Goal: Book appointment/travel/reservation

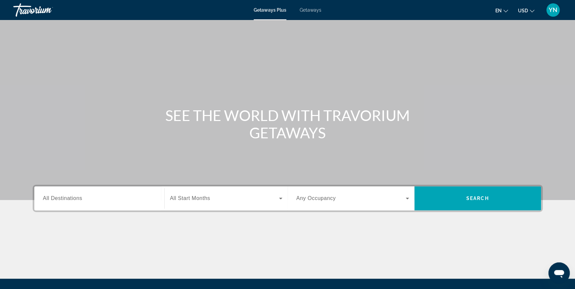
click at [57, 193] on div "Search widget" at bounding box center [99, 198] width 113 height 19
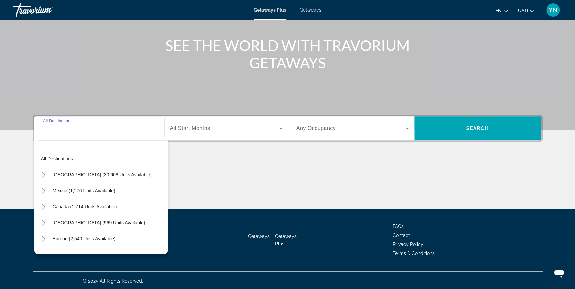
scroll to position [71, 0]
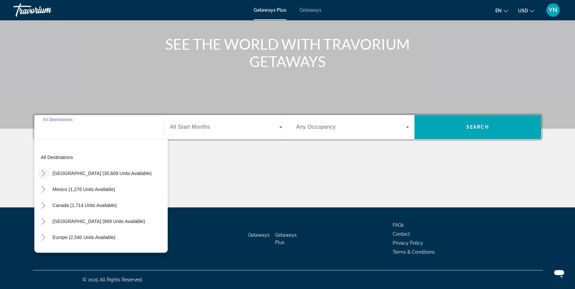
click at [43, 173] on icon "Toggle United States (30,608 units available)" at bounding box center [43, 173] width 7 height 7
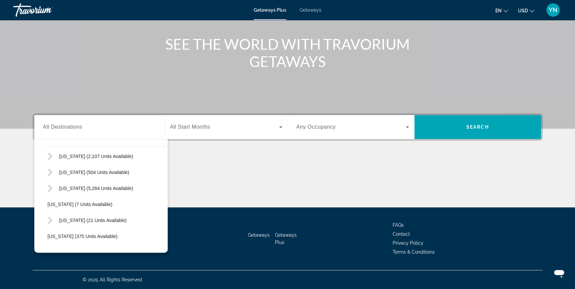
scroll to position [80, 0]
click at [60, 206] on span "[US_STATE] (21 units available)" at bounding box center [92, 205] width 67 height 5
type input "**********"
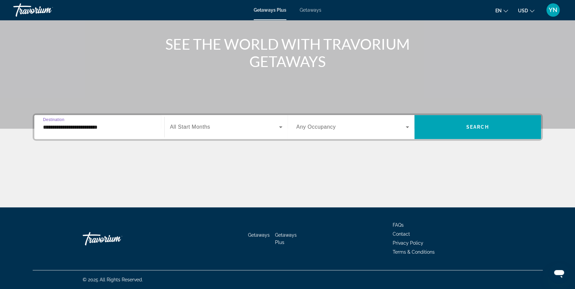
click at [197, 129] on span "All Start Months" at bounding box center [190, 127] width 40 height 6
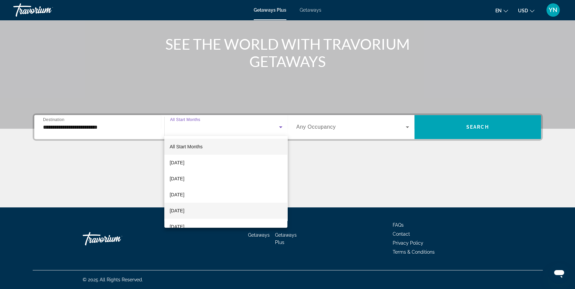
click at [184, 209] on span "[DATE]" at bounding box center [177, 211] width 15 height 8
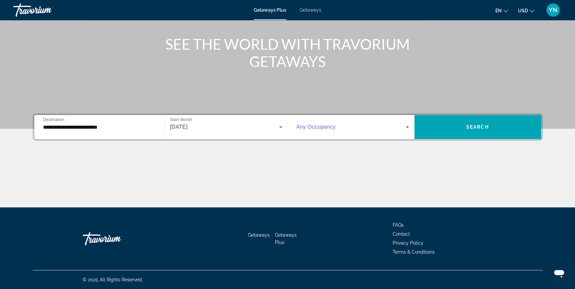
click at [360, 123] on span "Search widget" at bounding box center [350, 127] width 109 height 8
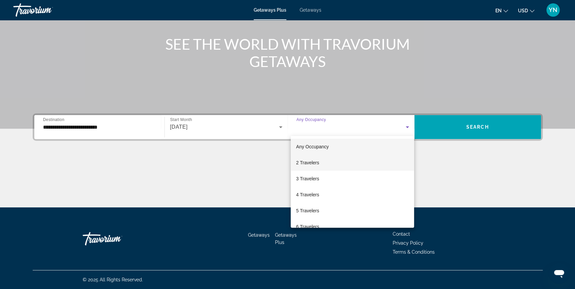
click at [306, 164] on span "2 Travelers" at bounding box center [307, 163] width 23 height 8
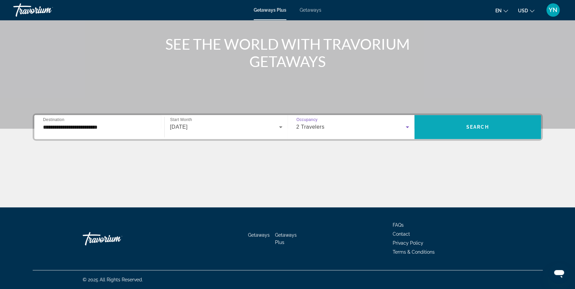
click at [466, 129] on span "Search widget" at bounding box center [477, 127] width 127 height 16
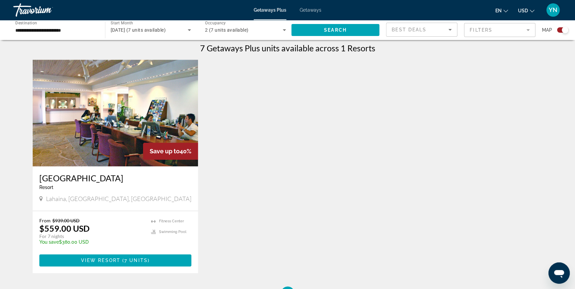
scroll to position [212, 0]
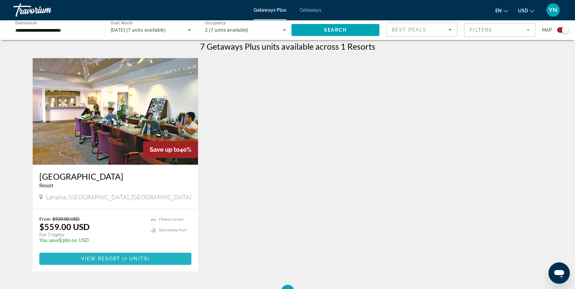
click at [121, 258] on span "Main content" at bounding box center [121, 258] width 2 height 5
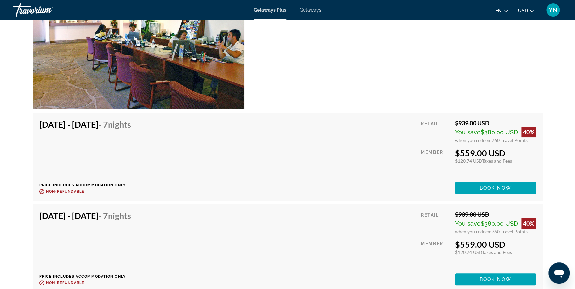
scroll to position [1072, 0]
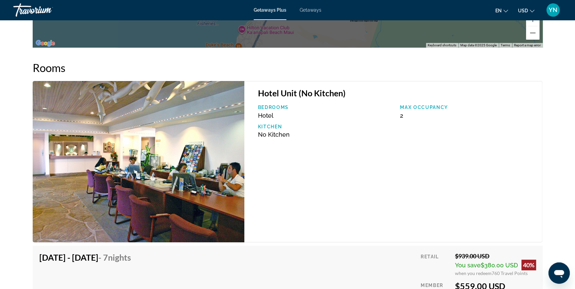
click at [320, 220] on div "Hotel Unit (No Kitchen) Bedrooms Hotel Max Occupancy 2 Kitchen No Kitchen" at bounding box center [393, 161] width 298 height 161
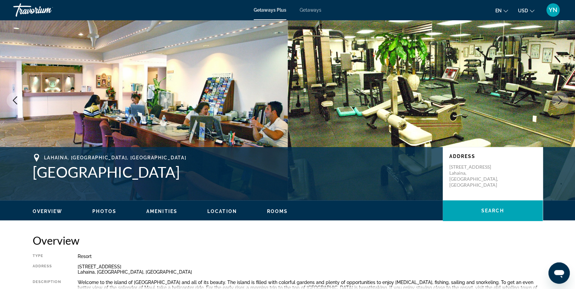
scroll to position [0, 0]
